Goal: Navigation & Orientation: Find specific page/section

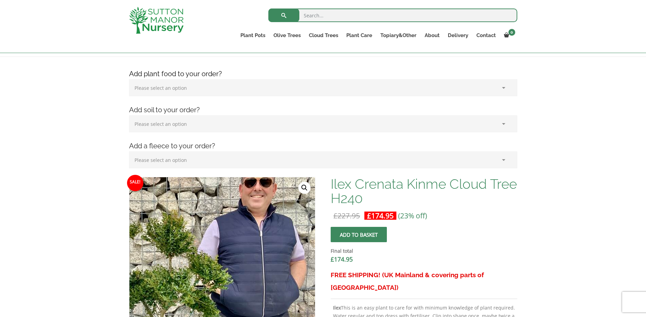
scroll to position [34, 0]
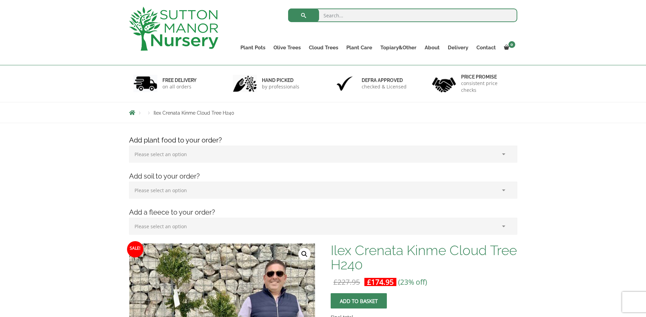
drag, startPoint x: 203, startPoint y: 114, endPoint x: 174, endPoint y: 113, distance: 29.6
click at [203, 114] on span "Ilex Crenata Kinme Cloud Tree H240" at bounding box center [194, 112] width 81 height 5
click at [149, 112] on li "Products" at bounding box center [148, 113] width 9 height 4
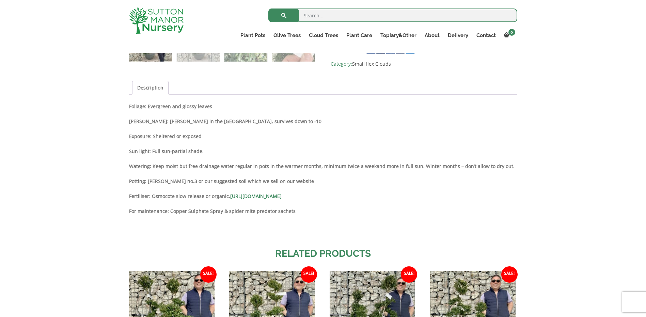
scroll to position [579, 0]
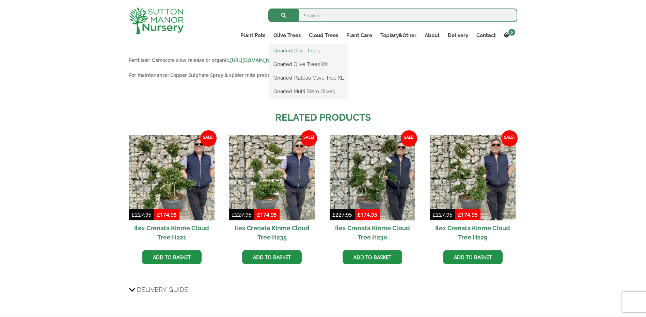
click at [294, 52] on link "Gnarled Olive Trees" at bounding box center [308, 51] width 79 height 10
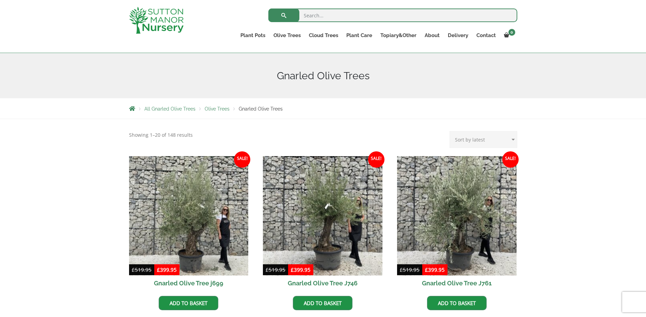
scroll to position [68, 0]
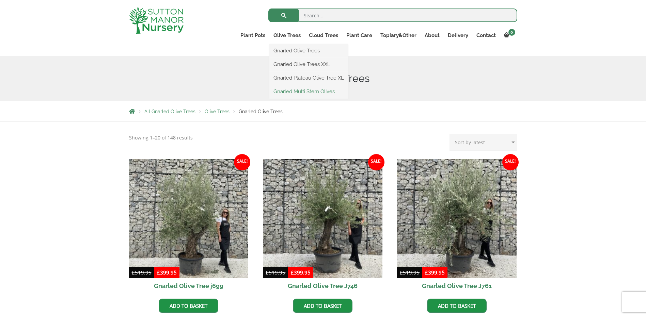
click at [292, 92] on link "Gnarled Multi Stem Olives" at bounding box center [308, 91] width 79 height 10
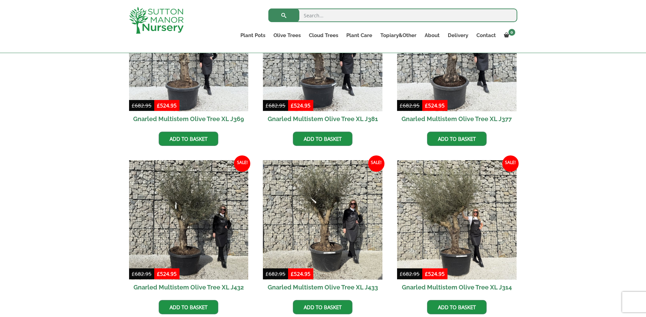
scroll to position [1090, 0]
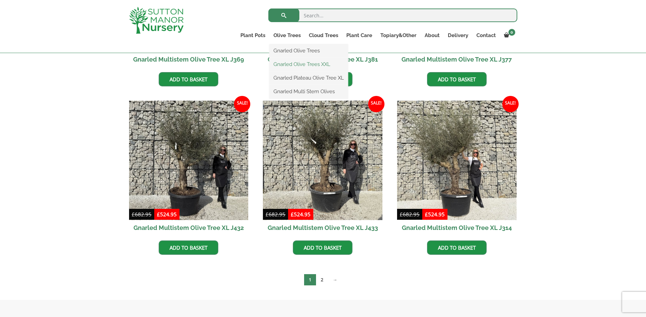
click at [287, 64] on link "Gnarled Olive Trees XXL" at bounding box center [308, 64] width 79 height 10
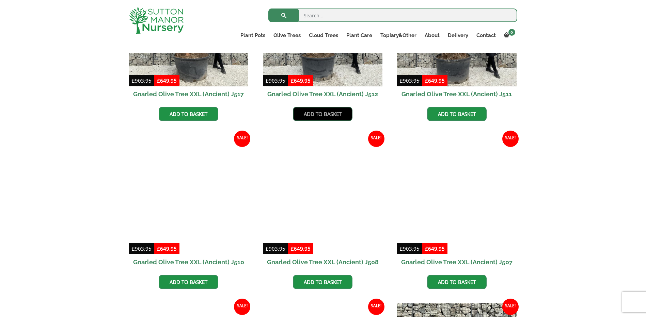
scroll to position [647, 0]
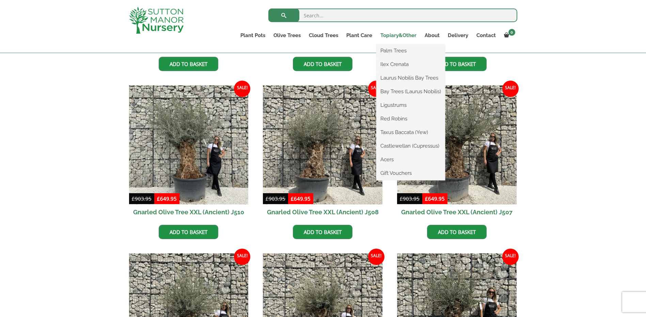
click at [392, 36] on link "Topiary&Other" at bounding box center [398, 36] width 44 height 10
click at [392, 62] on link "Ilex Crenata" at bounding box center [410, 64] width 69 height 10
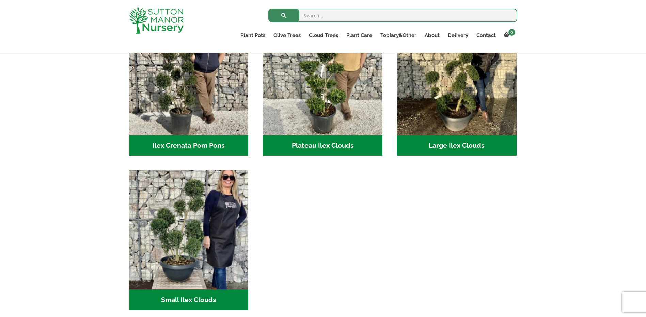
scroll to position [238, 0]
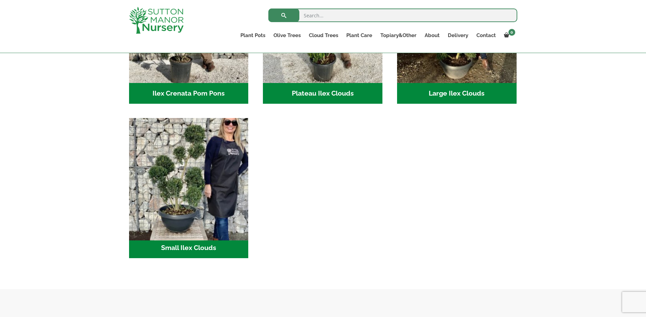
click at [212, 172] on img "Visit product category Small Ilex Clouds" at bounding box center [188, 177] width 125 height 125
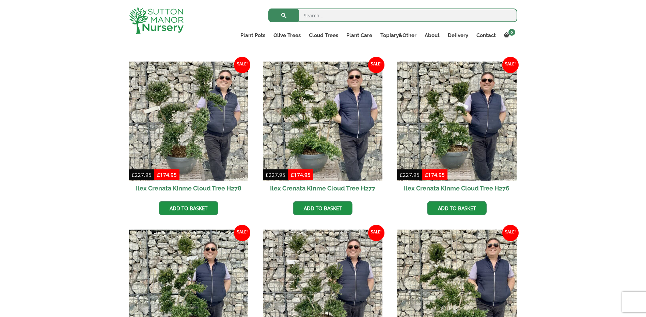
scroll to position [975, 0]
